Goal: Information Seeking & Learning: Learn about a topic

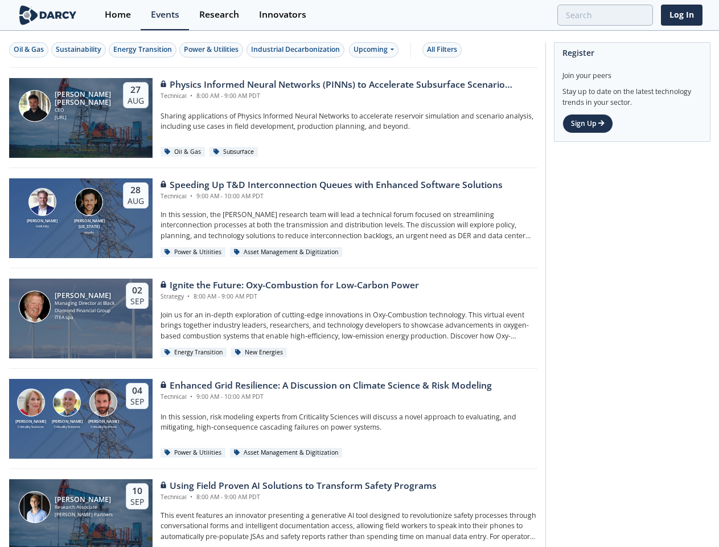
click at [359, 273] on div "[PERSON_NAME] Managing Director at Black Diamond Financial Group ITEA spa [DATE…" at bounding box center [273, 318] width 528 height 100
click at [29, 50] on div "Oil & Gas" at bounding box center [29, 49] width 30 height 10
click at [79, 50] on div "Sustainability" at bounding box center [79, 49] width 46 height 10
click at [144, 50] on div "Energy Transition" at bounding box center [142, 49] width 59 height 10
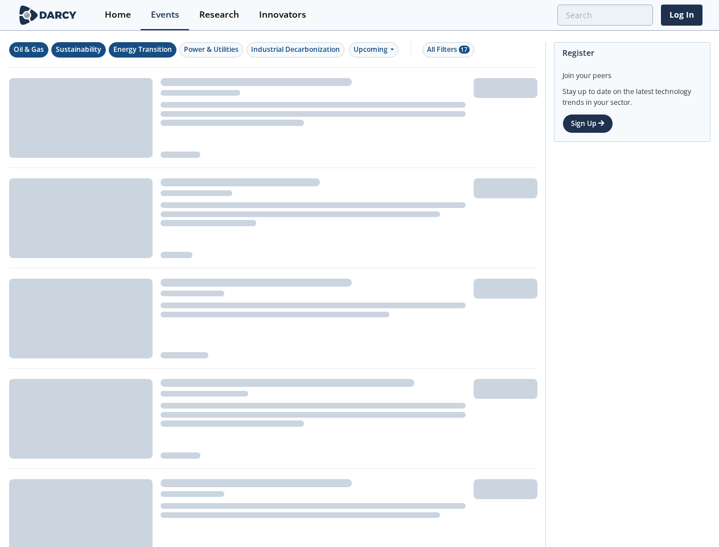
click at [213, 50] on div "Power & Utilities" at bounding box center [211, 49] width 55 height 10
click at [297, 50] on div "Industrial Decarbonization" at bounding box center [295, 49] width 89 height 10
